Goal: Obtain resource: Download file/media

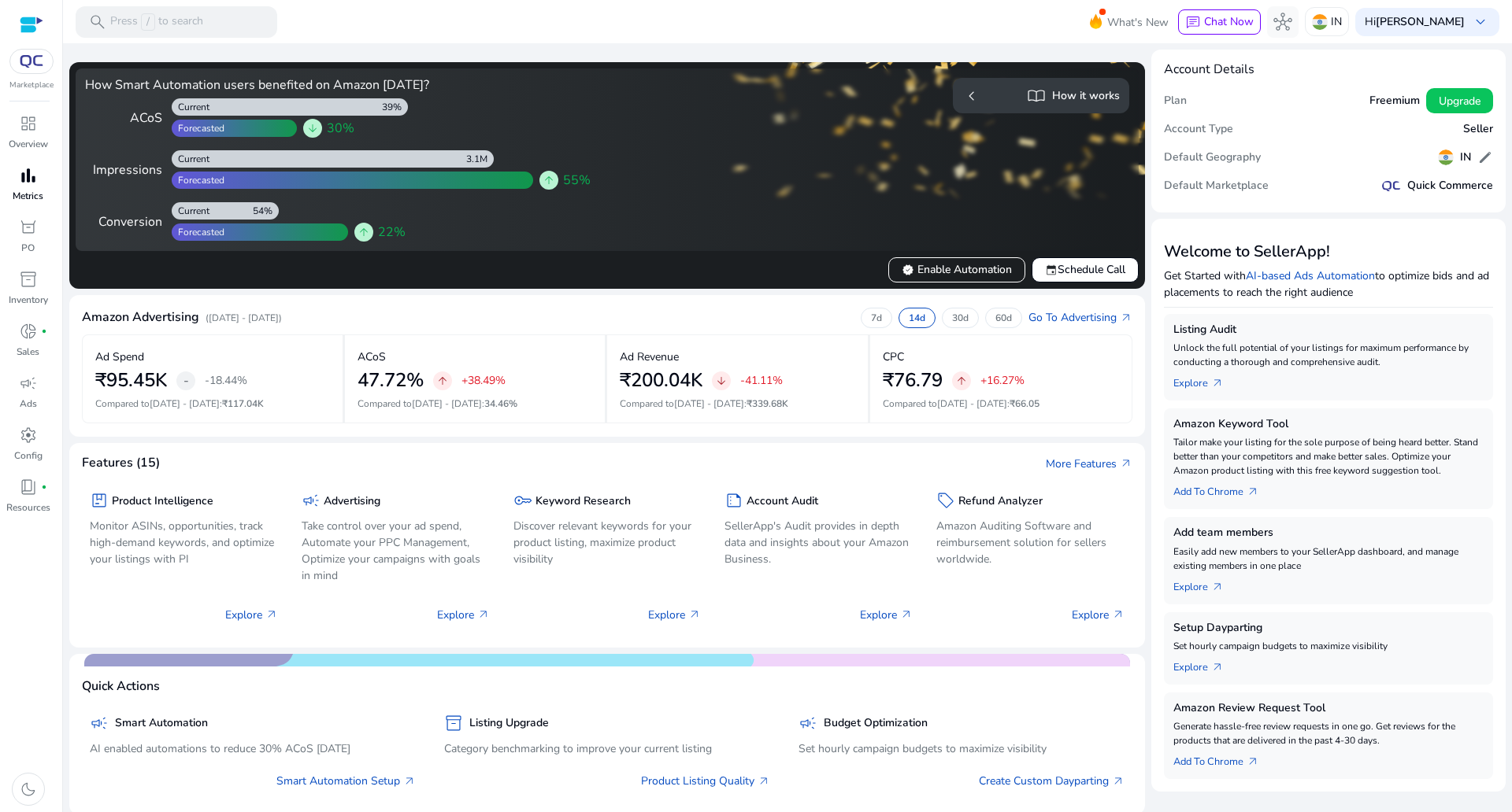
click at [26, 191] on p "Metrics" at bounding box center [28, 196] width 31 height 14
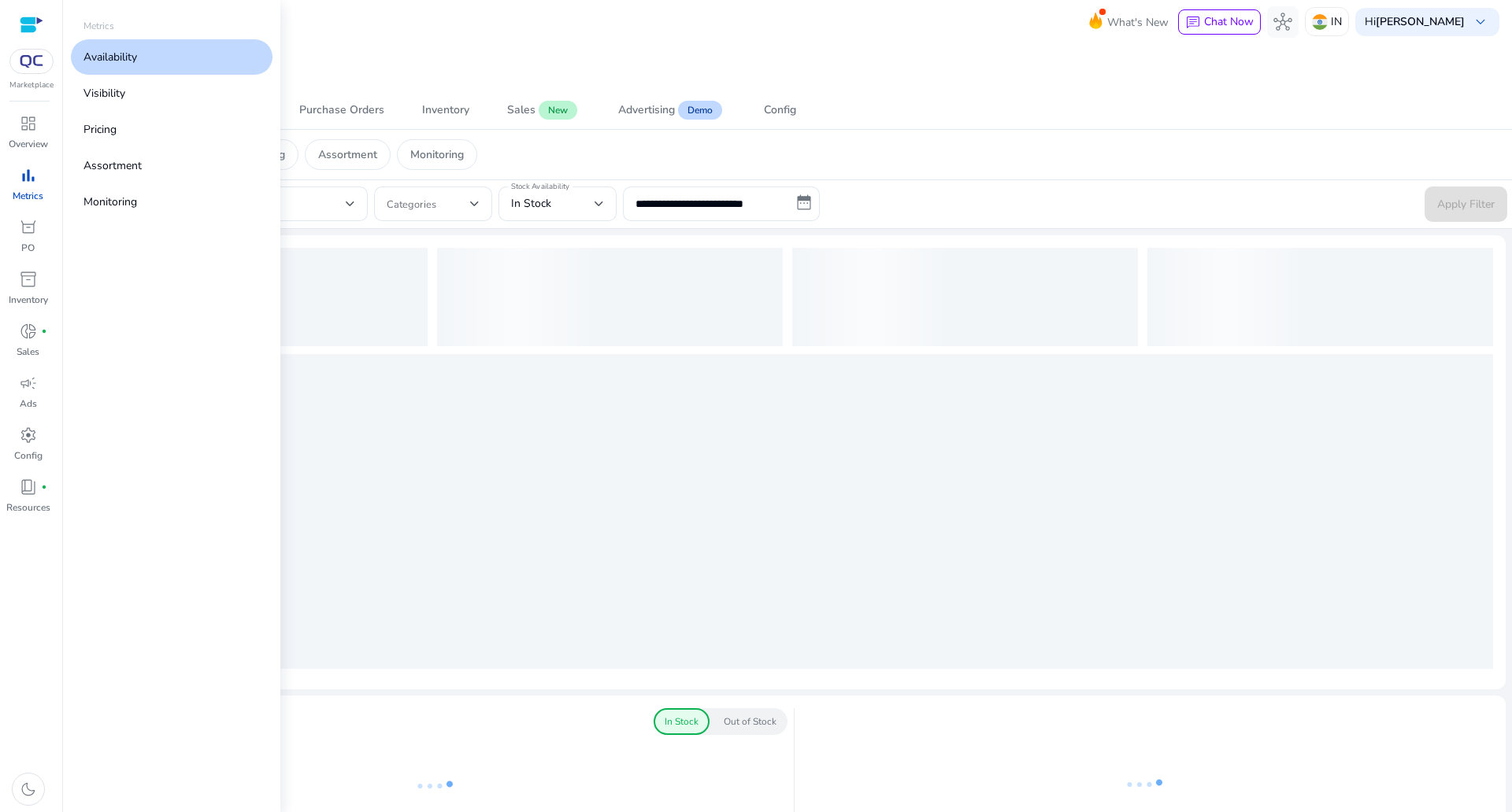
click at [161, 62] on link "Availability" at bounding box center [171, 56] width 202 height 35
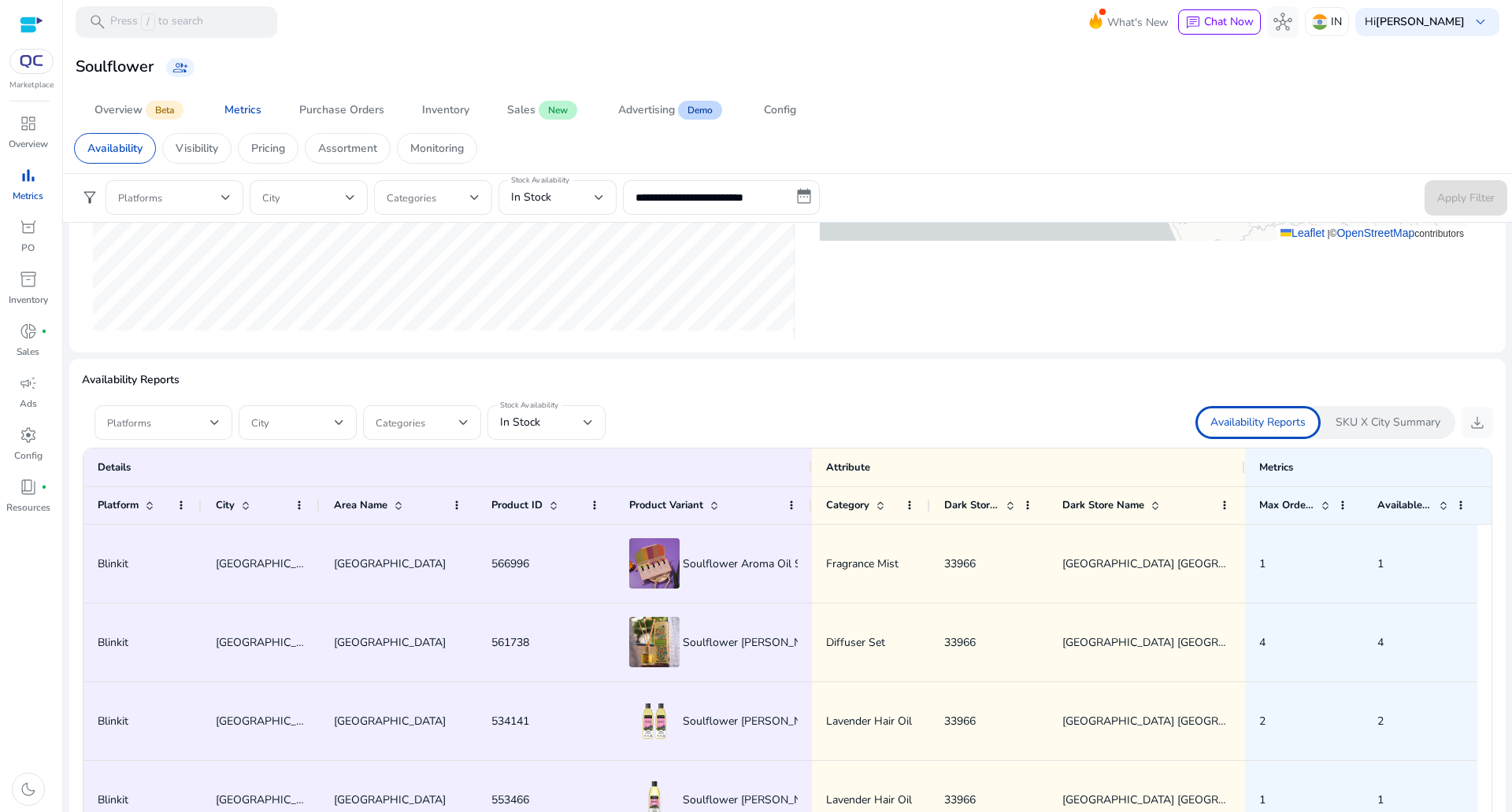
scroll to position [885, 0]
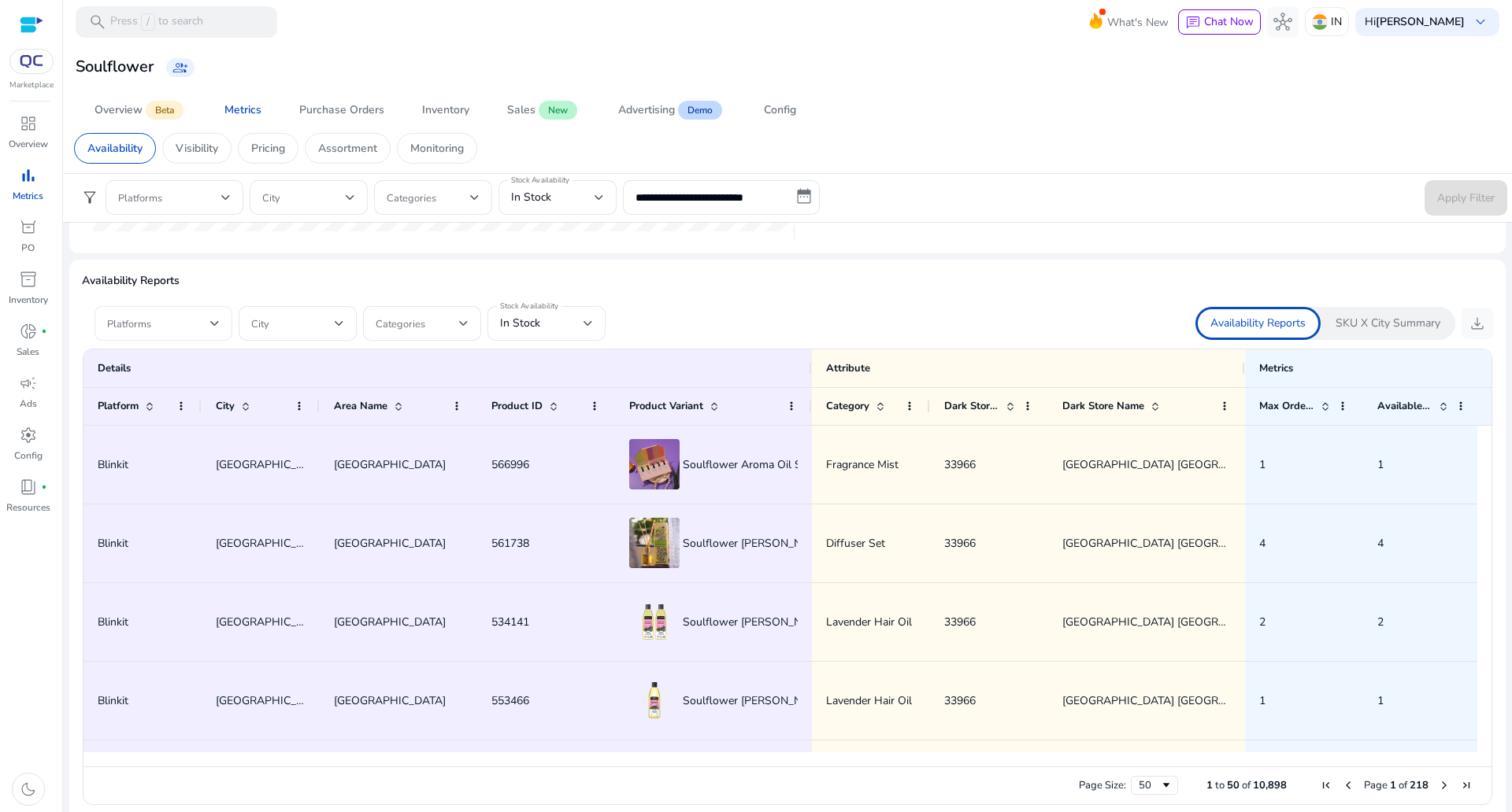
click at [160, 335] on div at bounding box center [163, 323] width 112 height 34
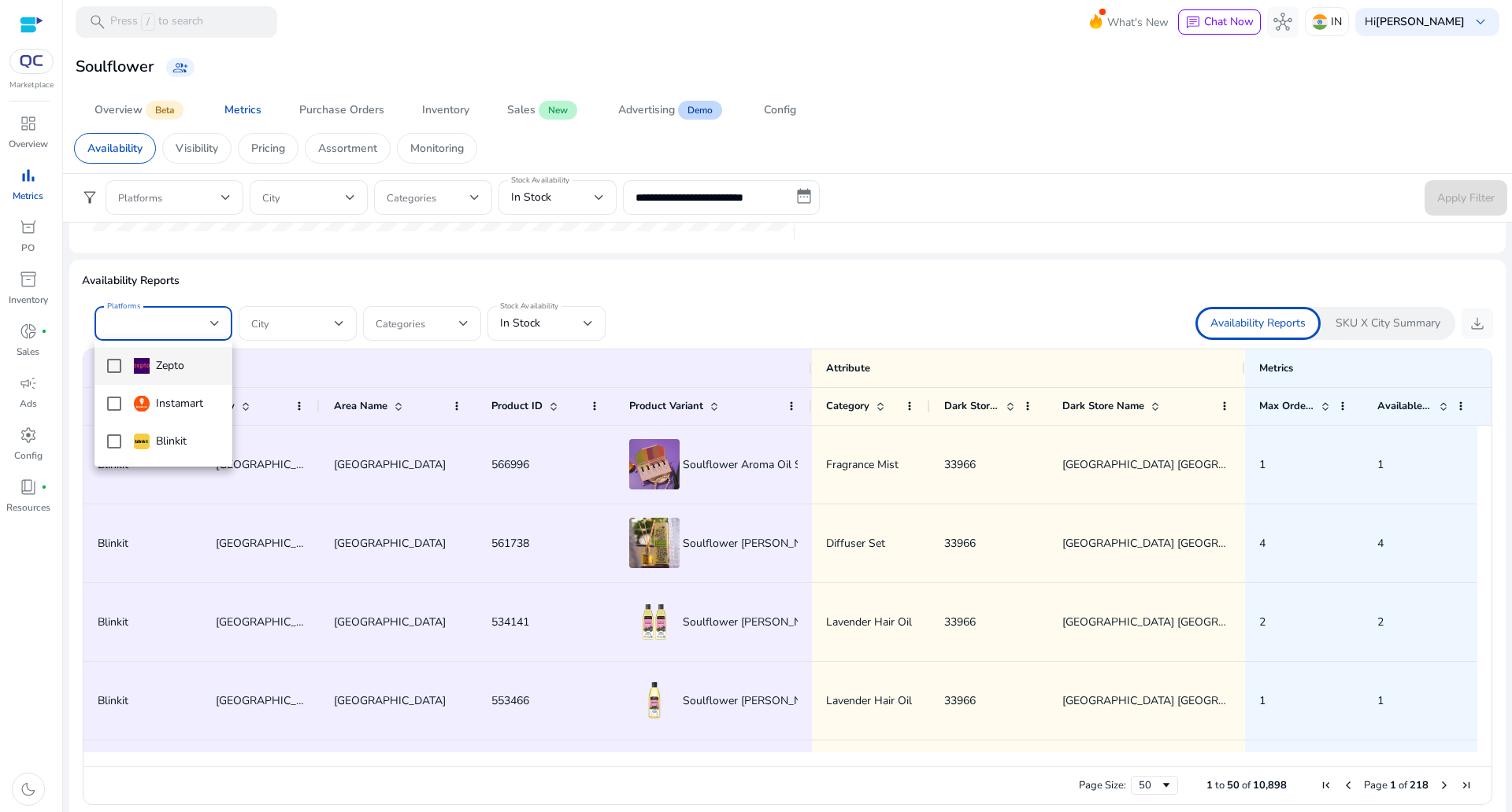
click at [120, 364] on mat-pseudo-checkbox at bounding box center [114, 367] width 14 height 14
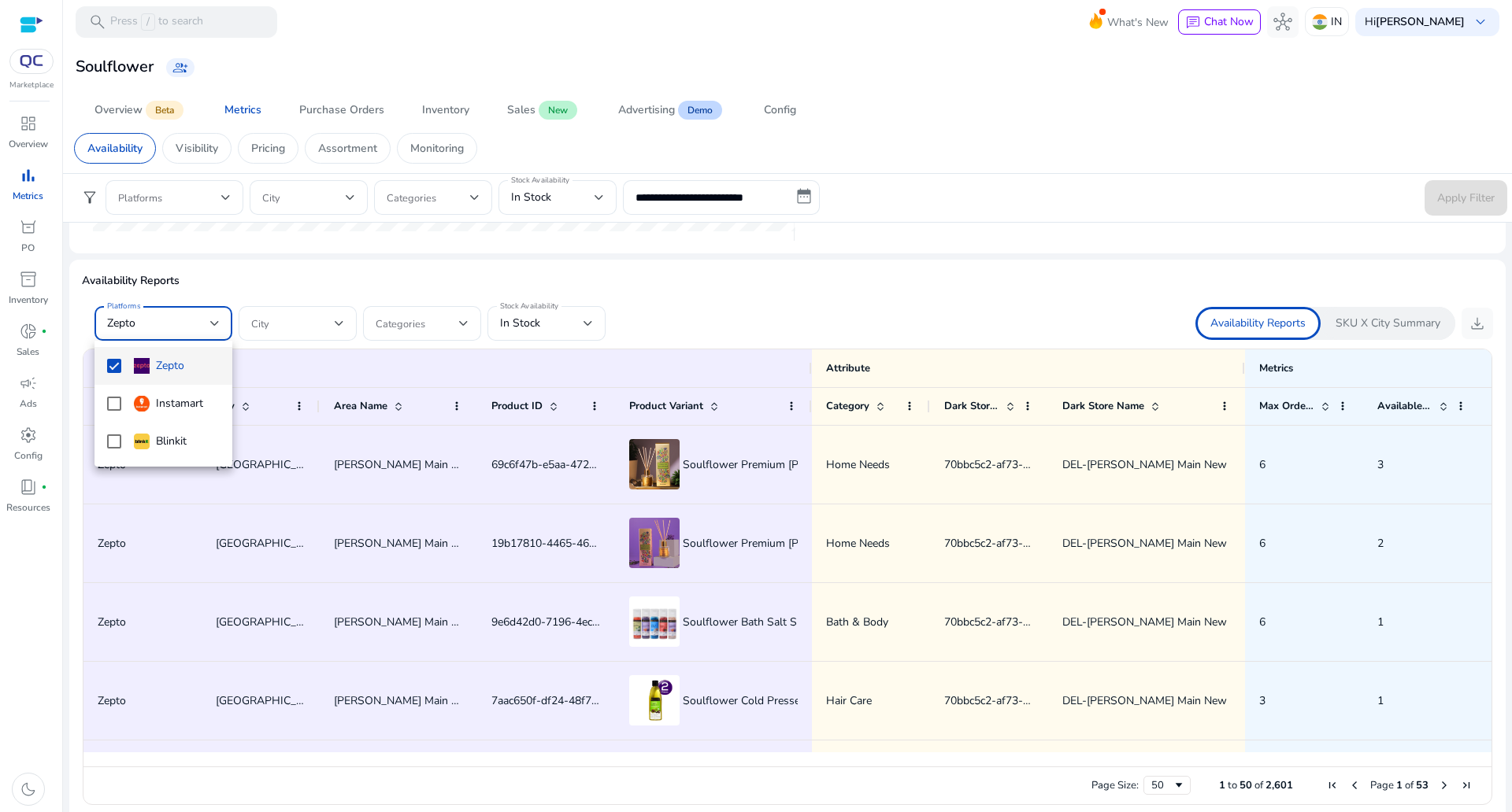
click at [311, 327] on div at bounding box center [756, 406] width 1512 height 812
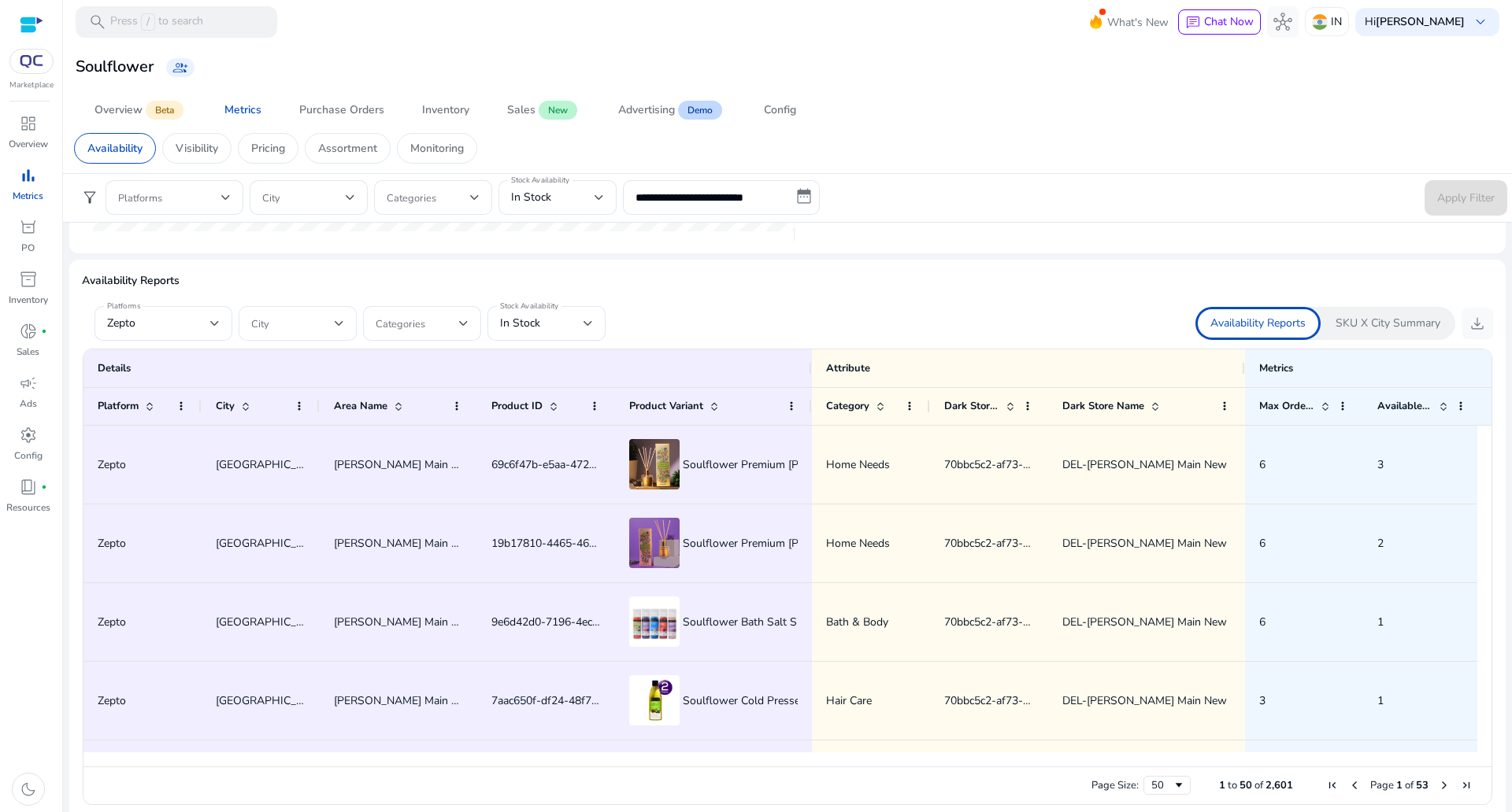
click at [343, 322] on div at bounding box center [340, 323] width 9 height 6
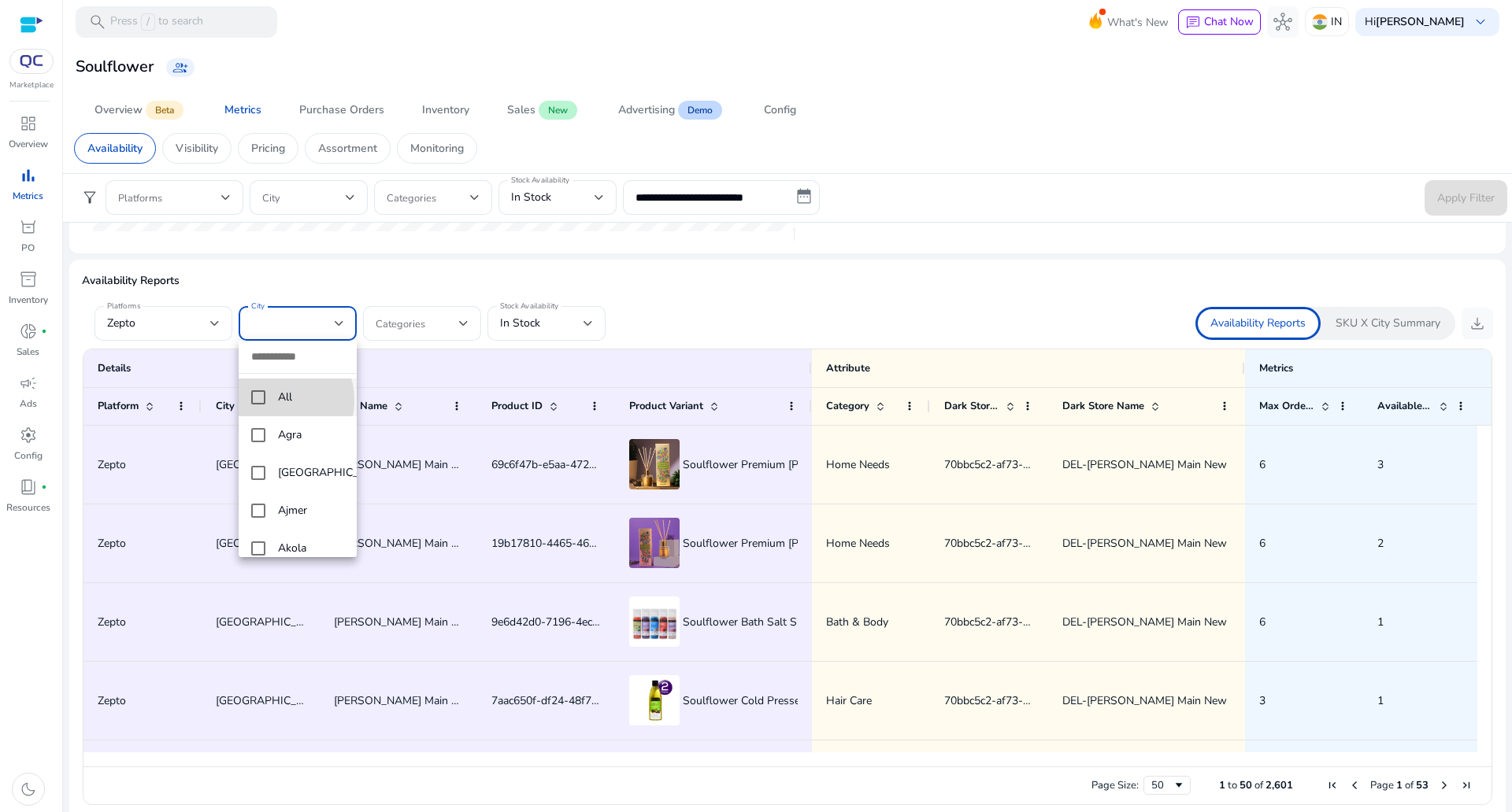
click at [273, 401] on mat-option "All" at bounding box center [297, 397] width 118 height 38
click at [289, 291] on div at bounding box center [756, 406] width 1512 height 812
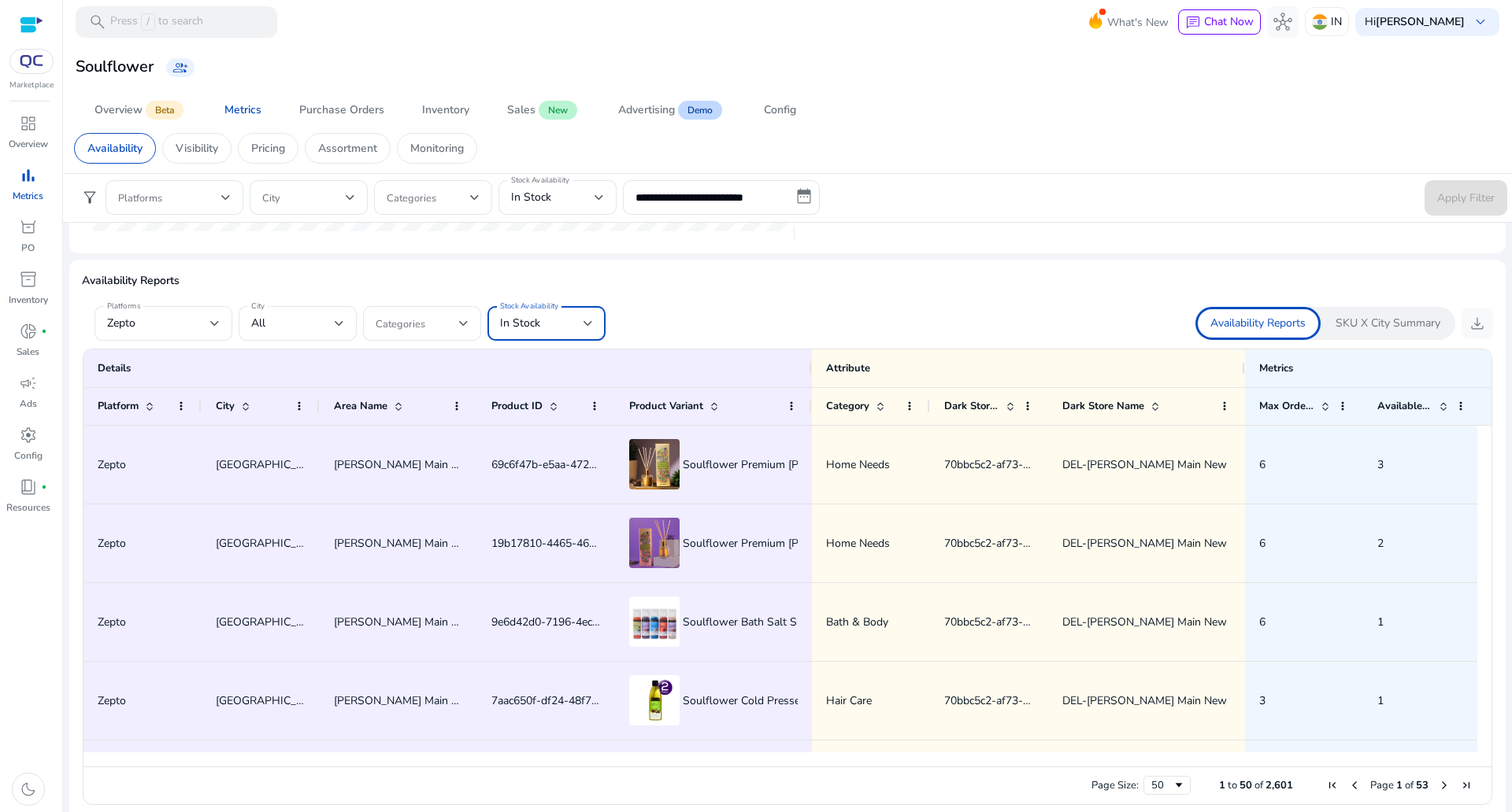
click at [551, 326] on div "In Stock" at bounding box center [541, 323] width 83 height 17
click at [552, 403] on span "In Stock" at bounding box center [532, 404] width 66 height 17
click at [794, 300] on div at bounding box center [787, 300] width 1411 height 13
click at [1027, 284] on p "Availability Reports" at bounding box center [787, 281] width 1411 height 16
click at [875, 70] on div "Soulflower group_add" at bounding box center [788, 67] width 1436 height 29
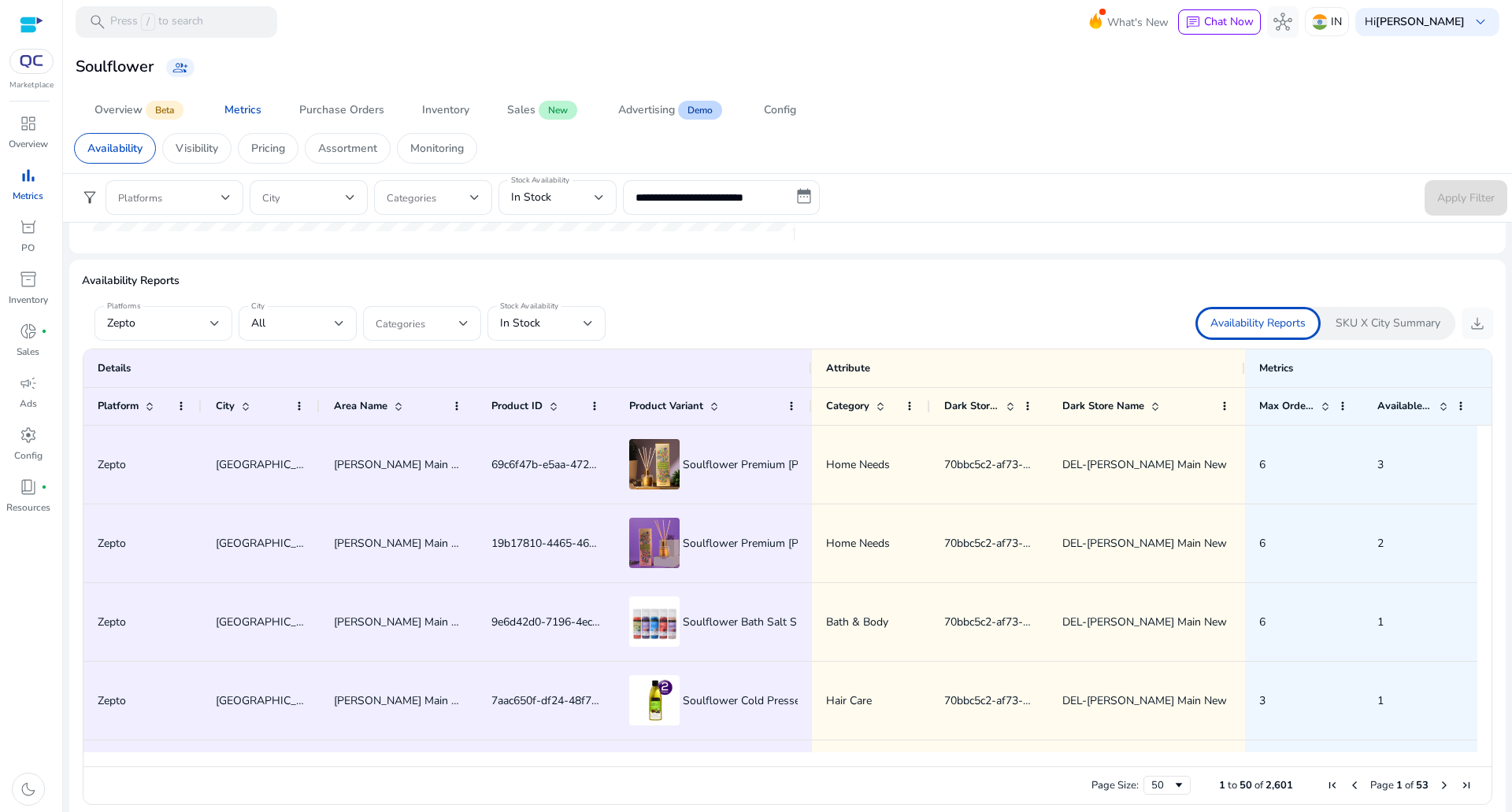
click at [207, 333] on div "Zepto" at bounding box center [163, 323] width 112 height 34
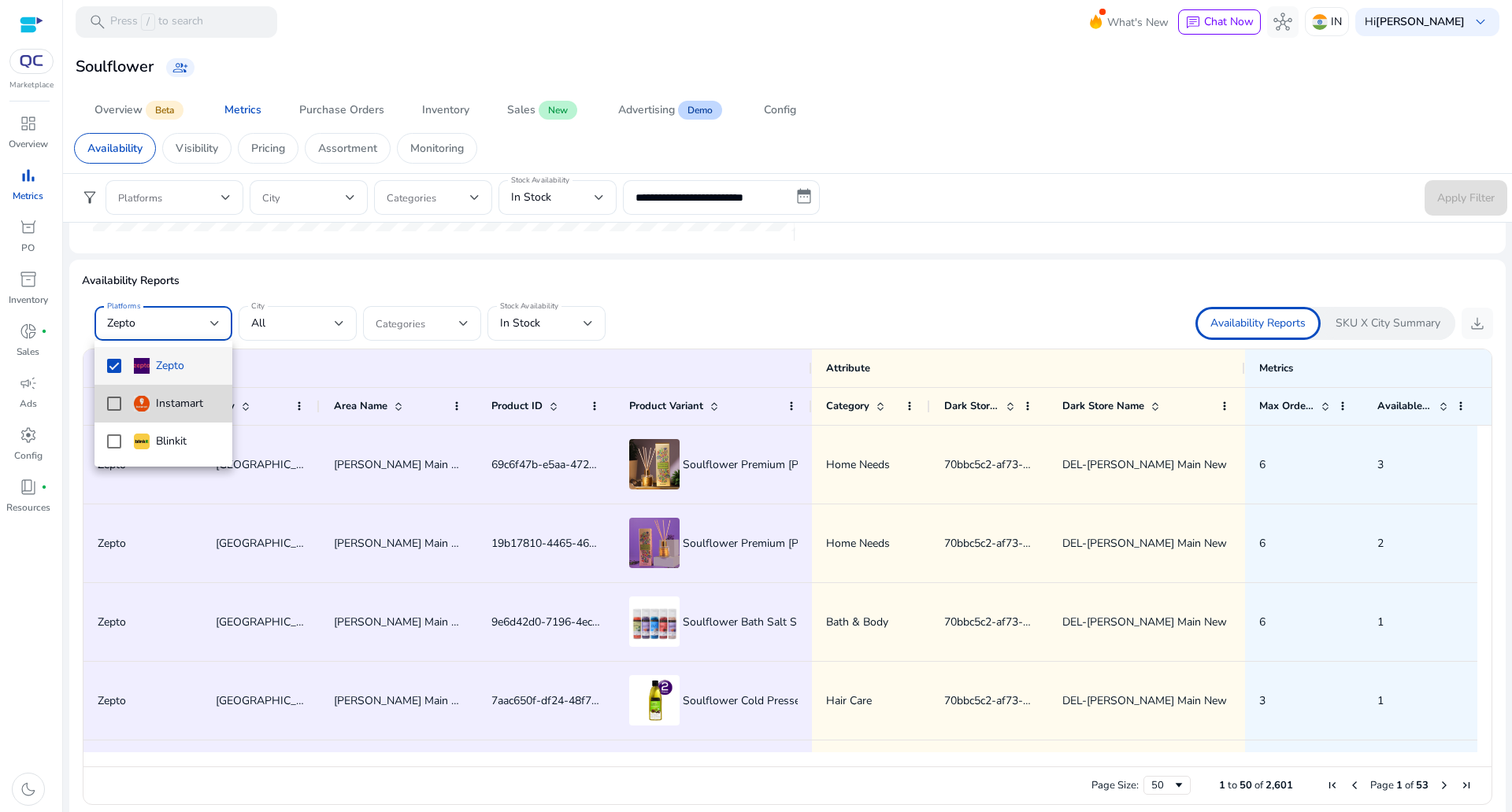
click at [114, 408] on mat-pseudo-checkbox at bounding box center [114, 404] width 14 height 14
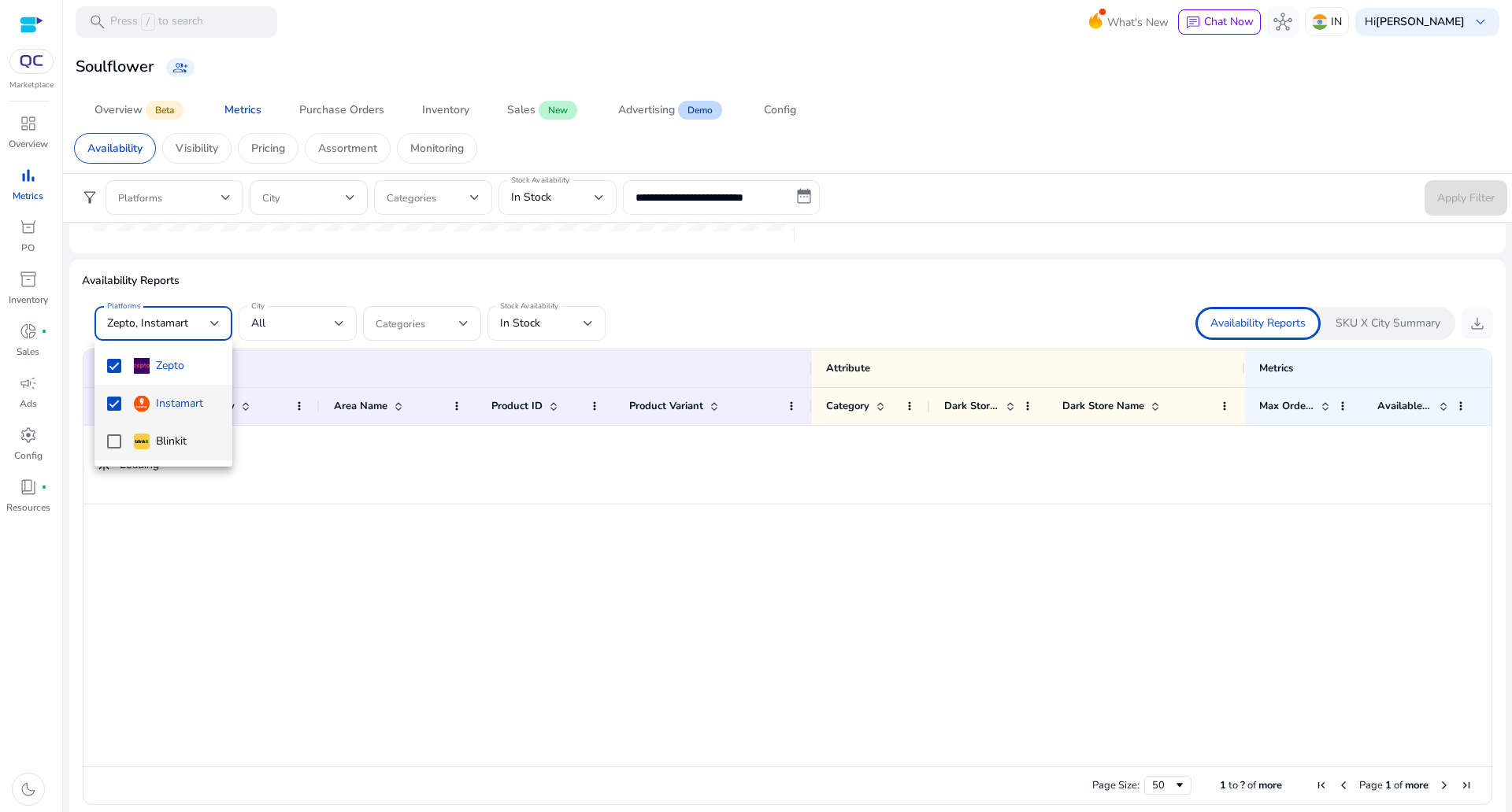
click at [113, 450] on mat-option "Blinkit" at bounding box center [163, 442] width 138 height 38
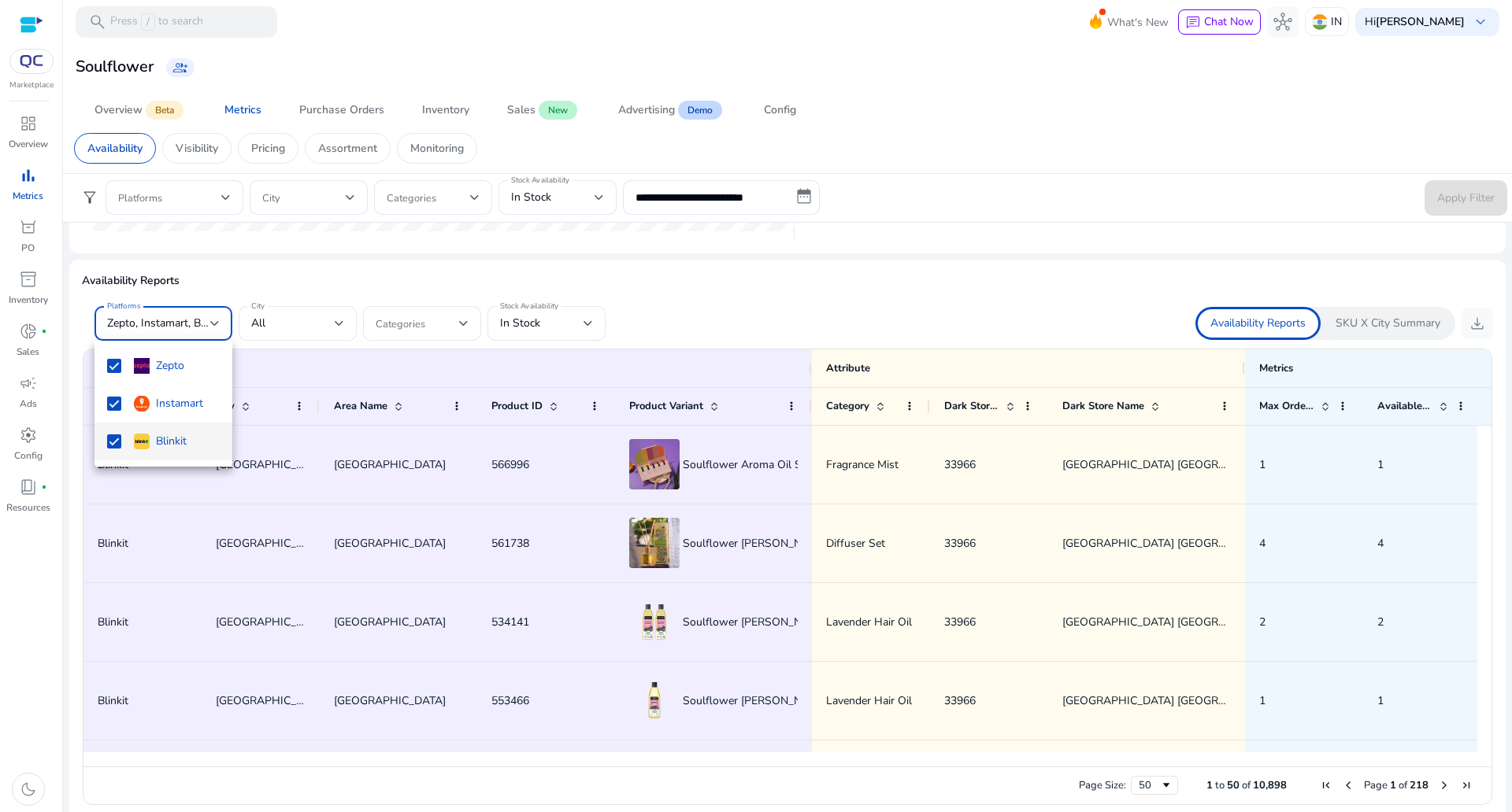
click at [1019, 283] on div at bounding box center [756, 406] width 1512 height 812
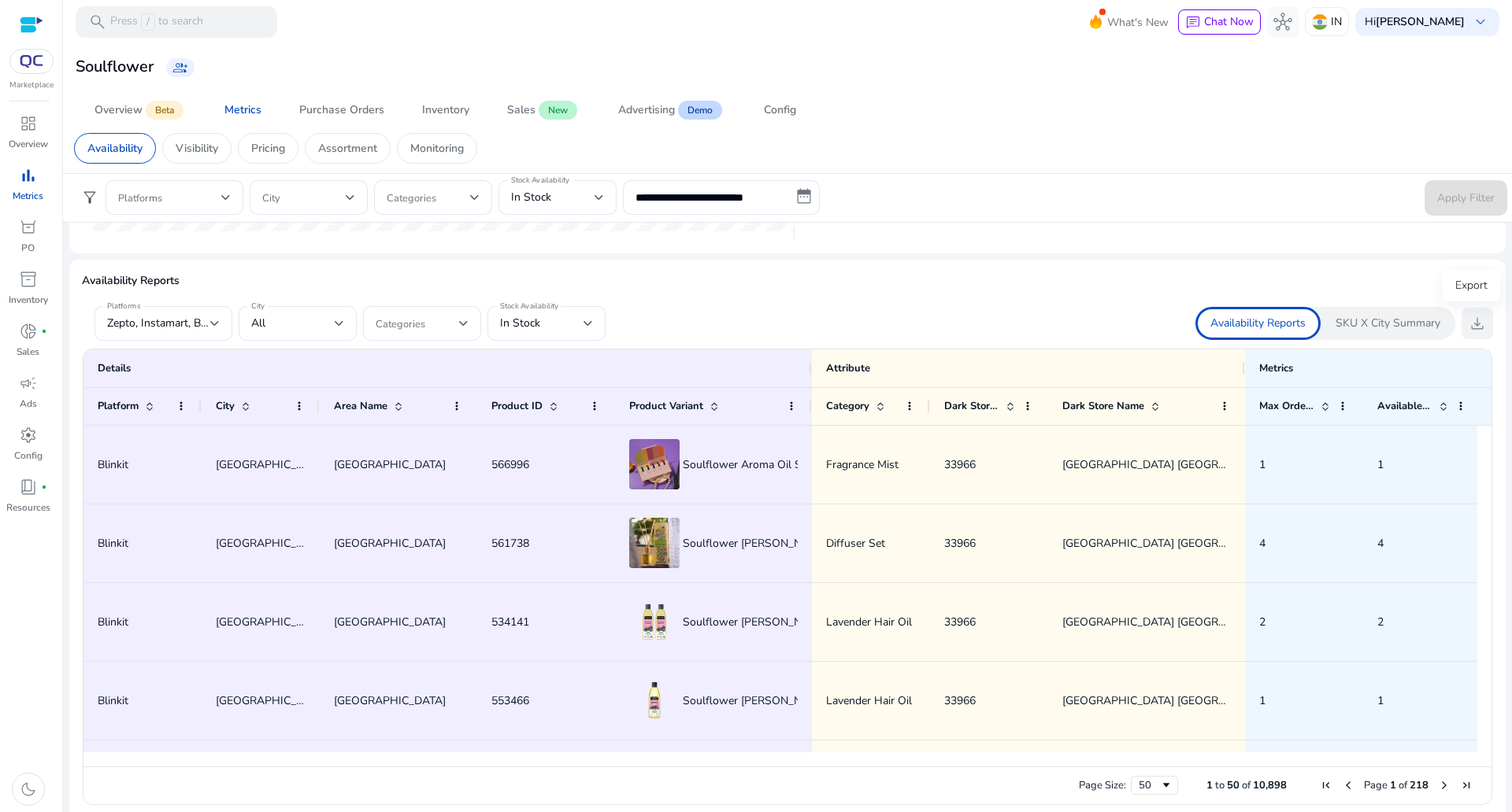
click at [1461, 321] on button "download" at bounding box center [1477, 323] width 32 height 32
click at [375, 145] on p "Assortment" at bounding box center [347, 148] width 59 height 16
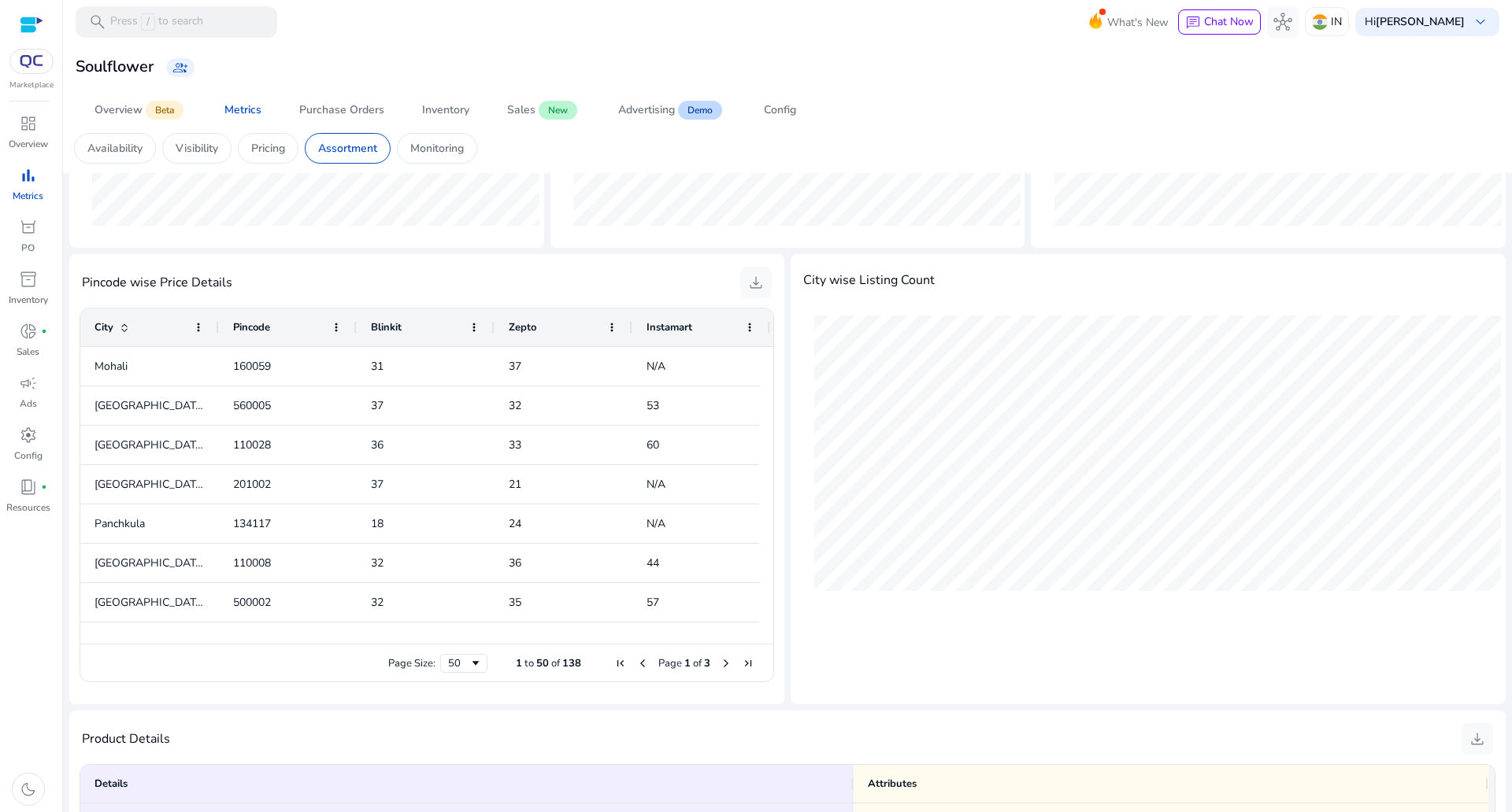
scroll to position [333, 0]
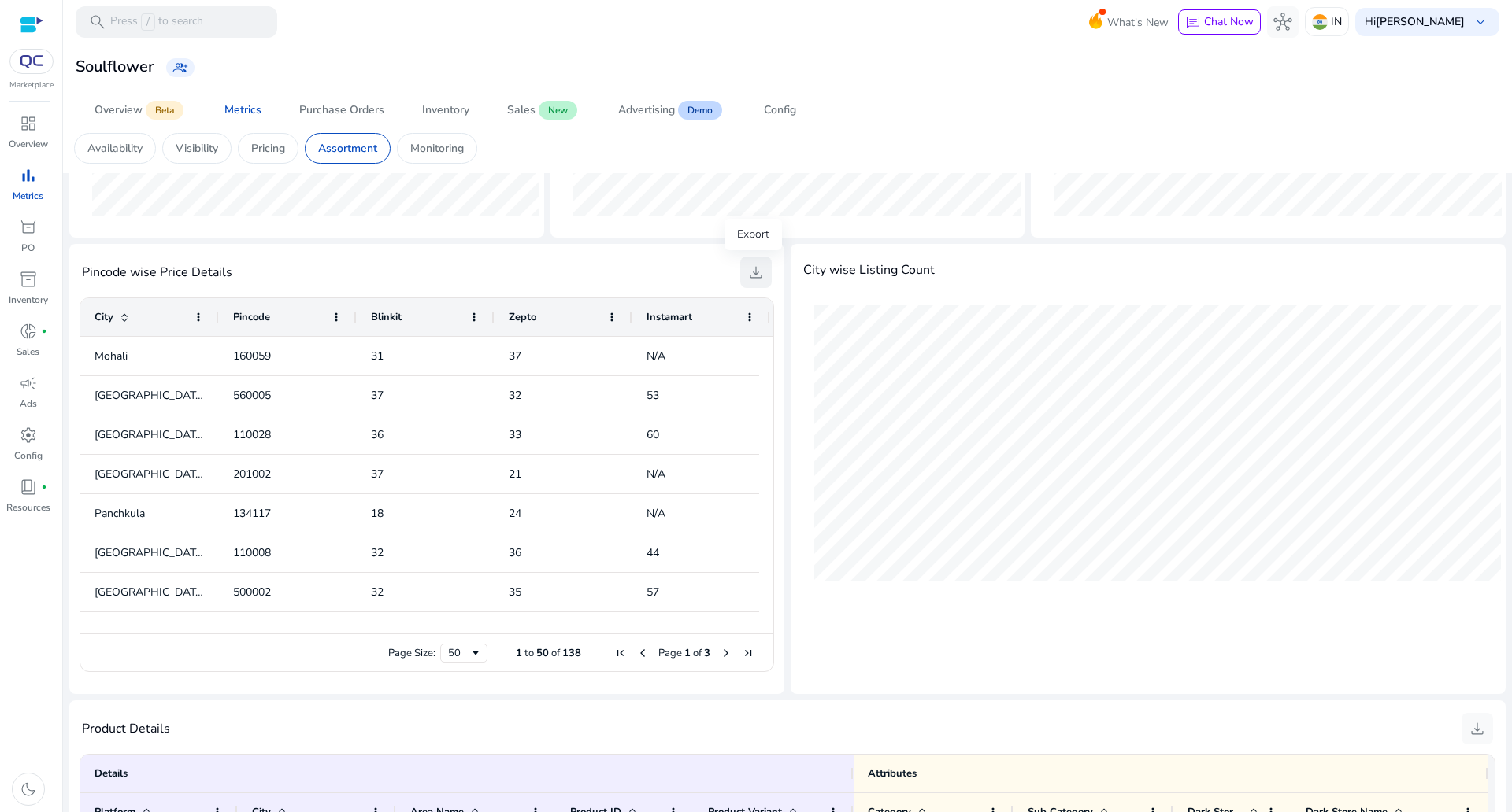
click at [754, 279] on span "download" at bounding box center [755, 272] width 19 height 19
